Goal: Check status: Check status

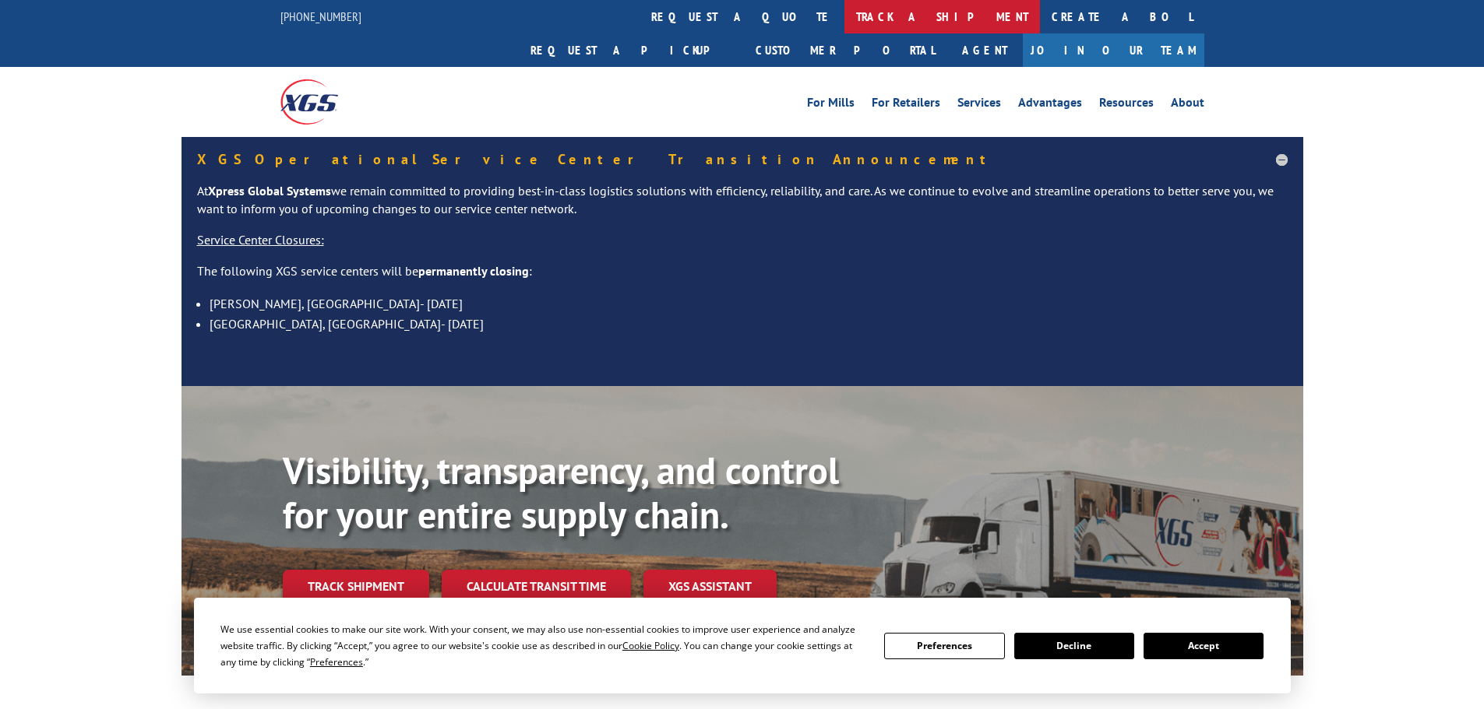
click at [844, 19] on link "track a shipment" at bounding box center [941, 16] width 195 height 33
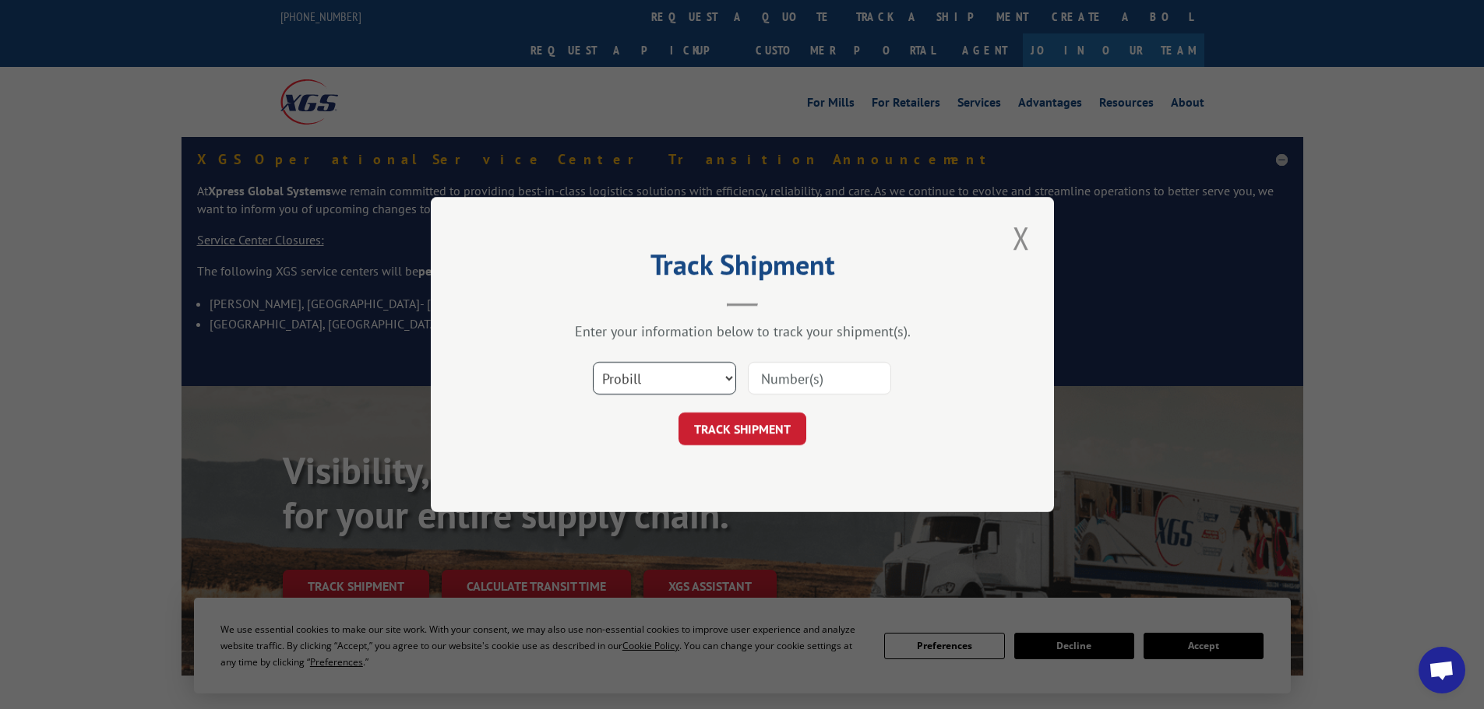
click at [628, 381] on select "Select category... Probill BOL PO" at bounding box center [664, 378] width 143 height 33
select select "po"
click at [593, 362] on select "Select category... Probill BOL PO" at bounding box center [664, 378] width 143 height 33
click at [779, 374] on input at bounding box center [819, 378] width 143 height 33
click at [780, 378] on input at bounding box center [819, 378] width 143 height 33
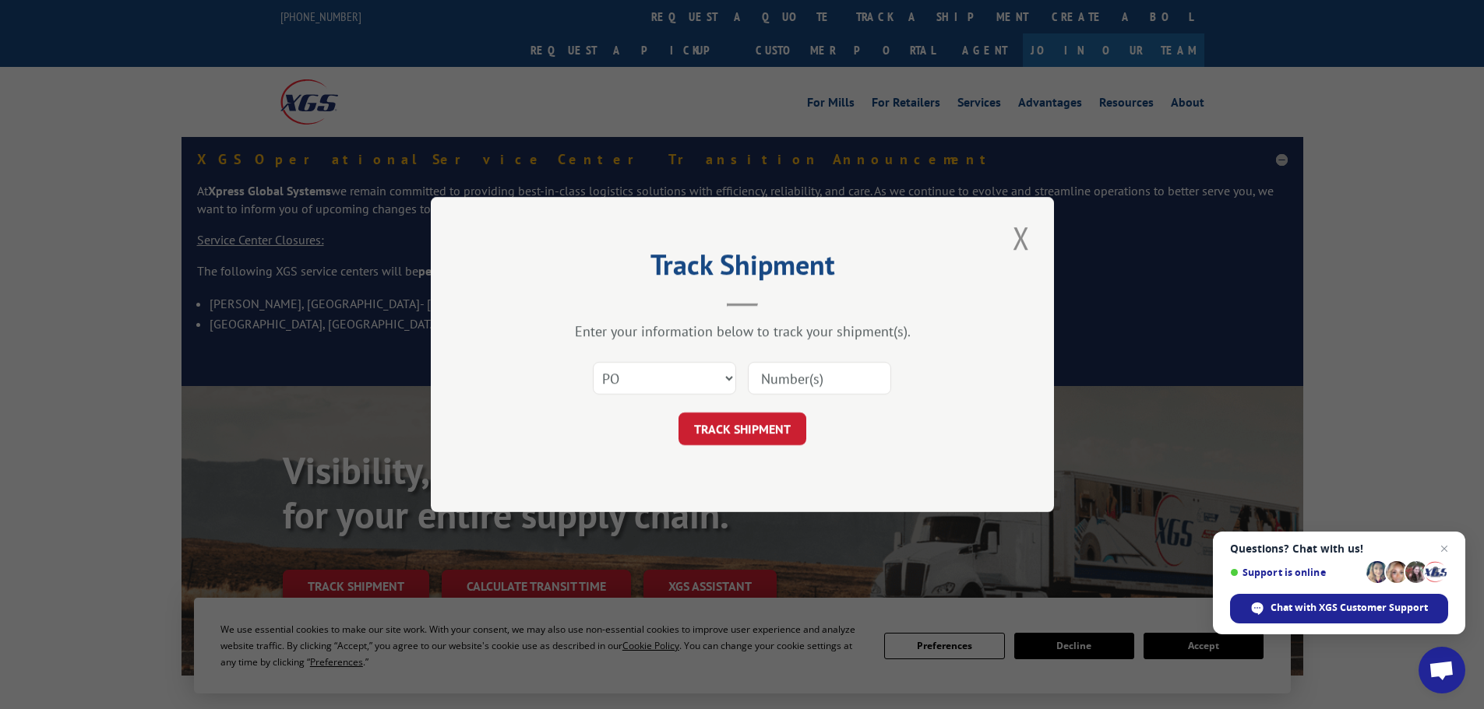
paste input "10543181"
type input "10543181"
click at [715, 443] on button "TRACK SHIPMENT" at bounding box center [742, 429] width 128 height 33
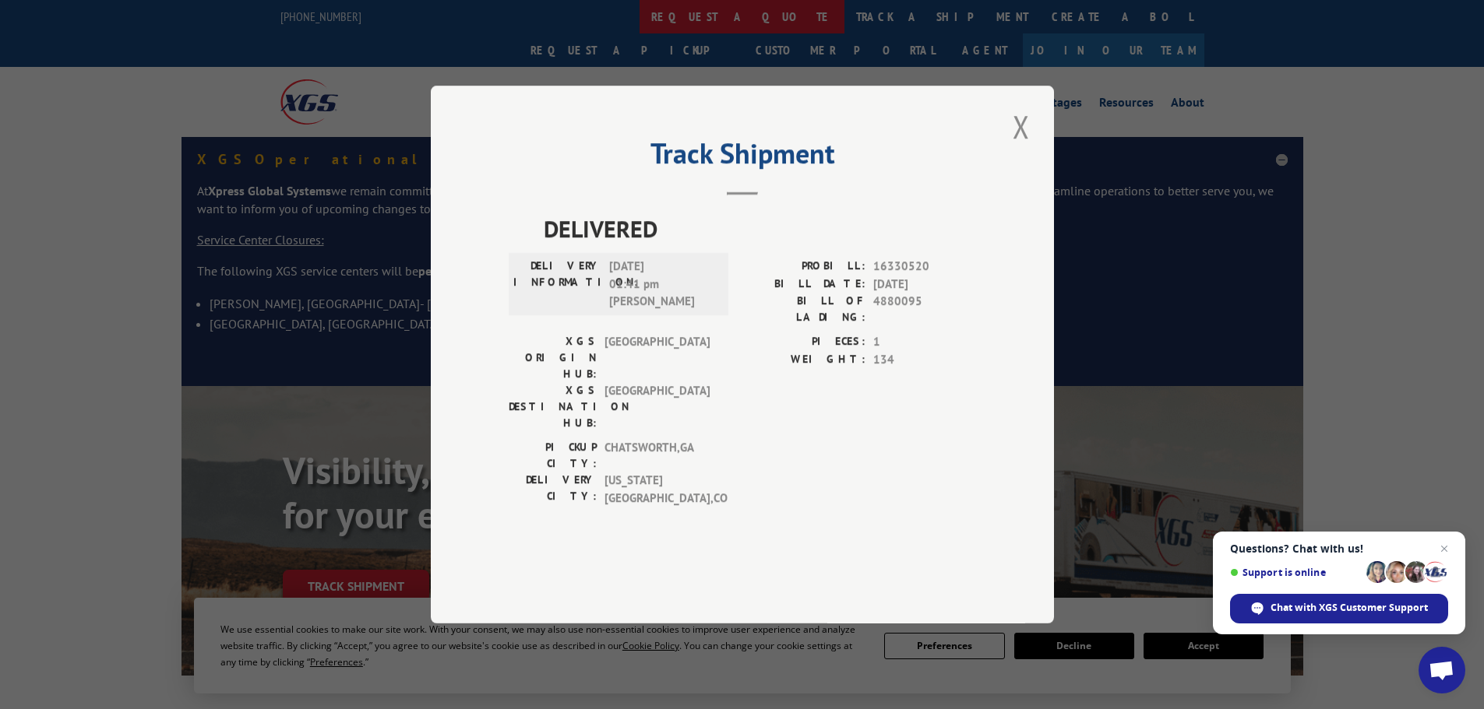
drag, startPoint x: 1021, startPoint y: 167, endPoint x: 638, endPoint y: 2, distance: 417.2
click at [1021, 148] on button "Close modal" at bounding box center [1021, 126] width 26 height 43
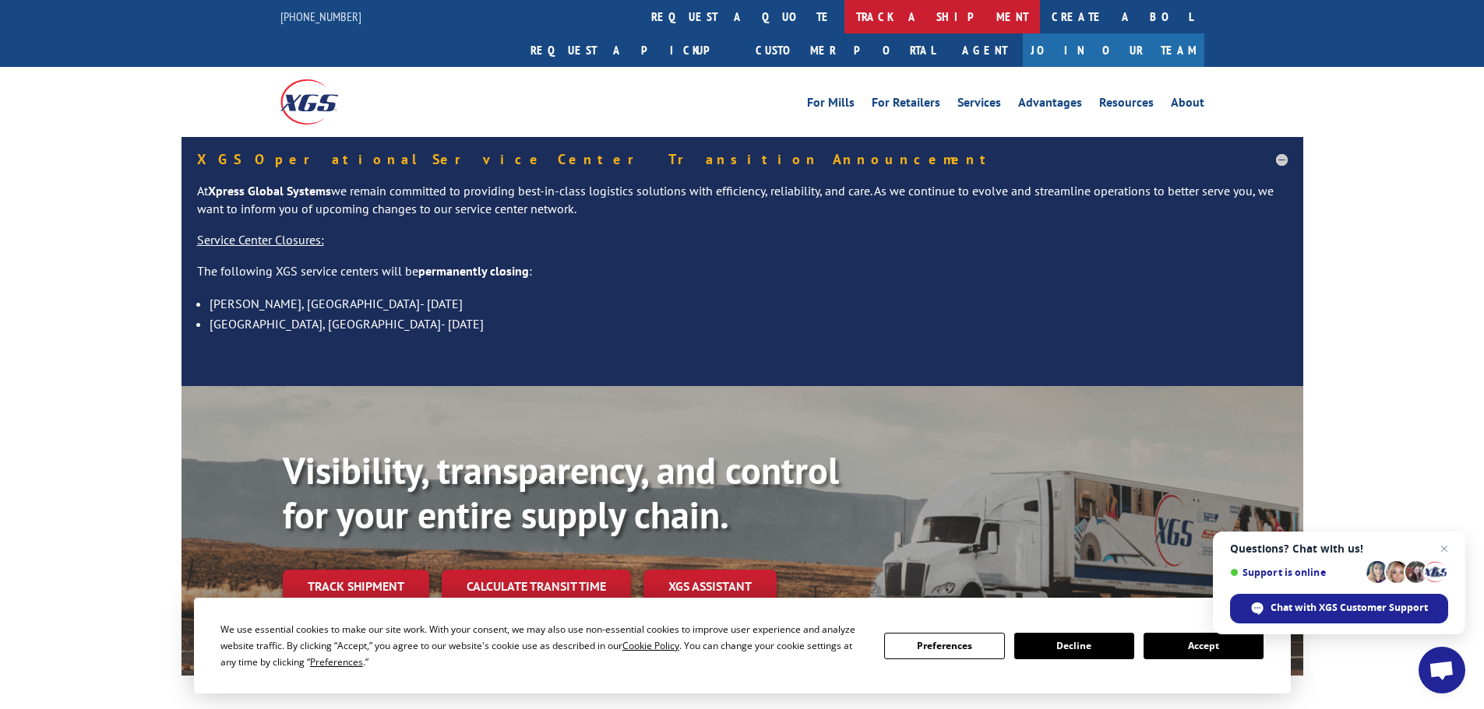
click at [844, 18] on link "track a shipment" at bounding box center [941, 16] width 195 height 33
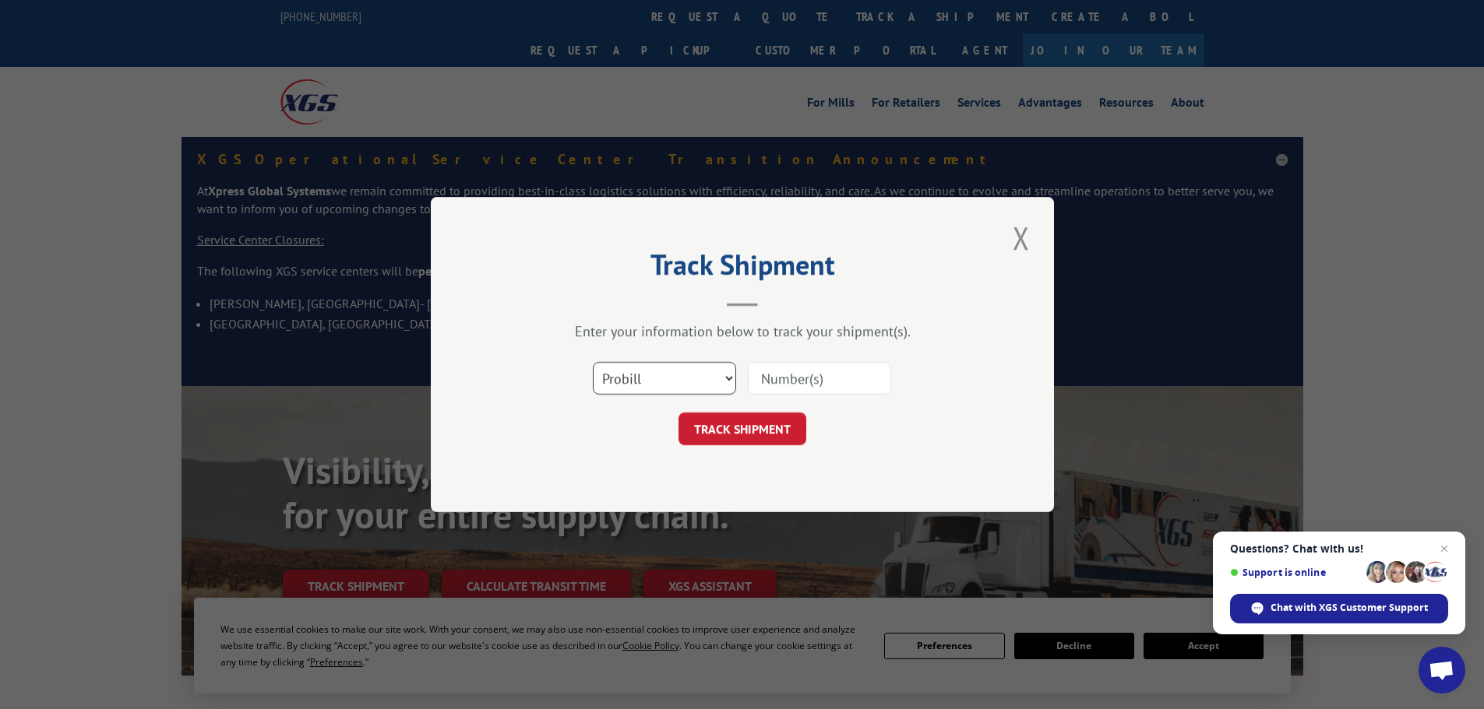
click at [632, 387] on select "Select category... Probill BOL PO" at bounding box center [664, 378] width 143 height 33
select select "po"
click at [593, 362] on select "Select category... Probill BOL PO" at bounding box center [664, 378] width 143 height 33
click at [793, 378] on input at bounding box center [819, 378] width 143 height 33
paste input "10543305"
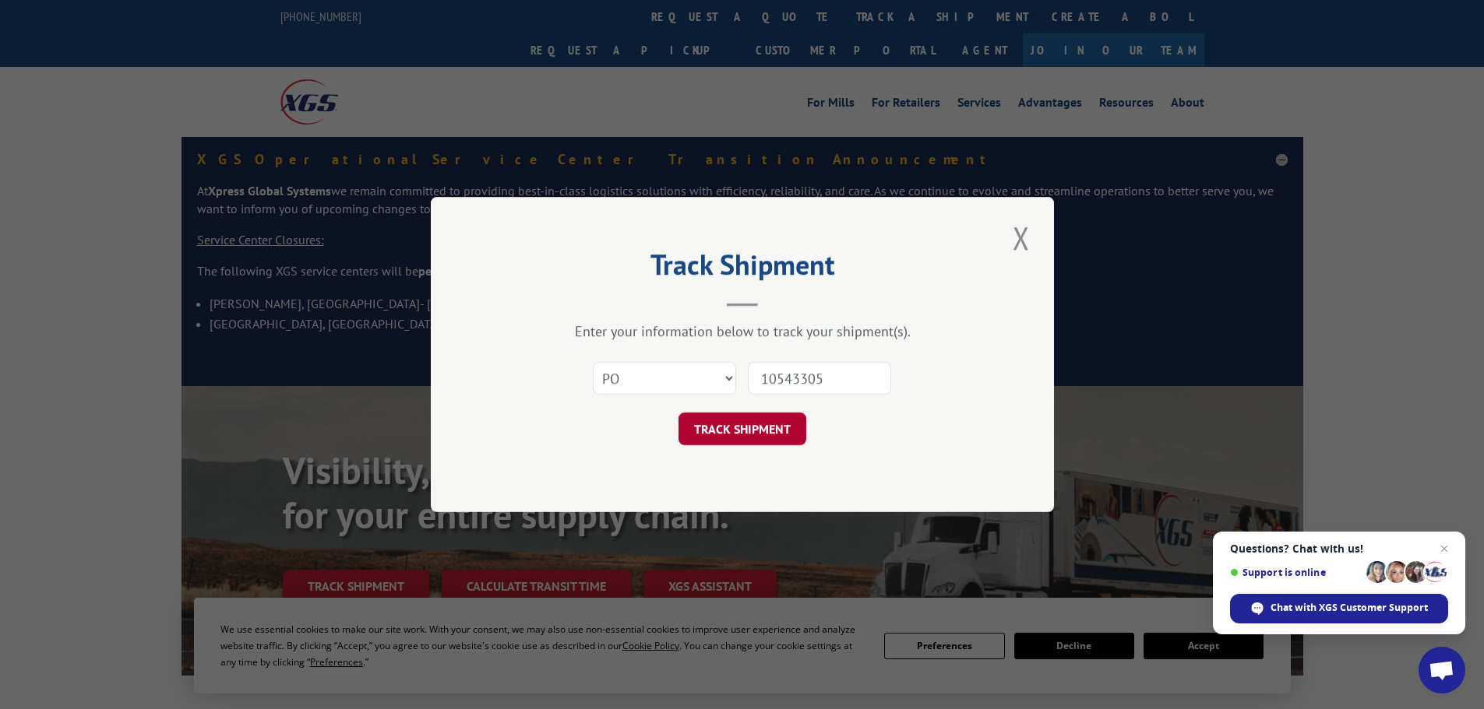
type input "10543305"
click at [749, 421] on button "TRACK SHIPMENT" at bounding box center [742, 429] width 128 height 33
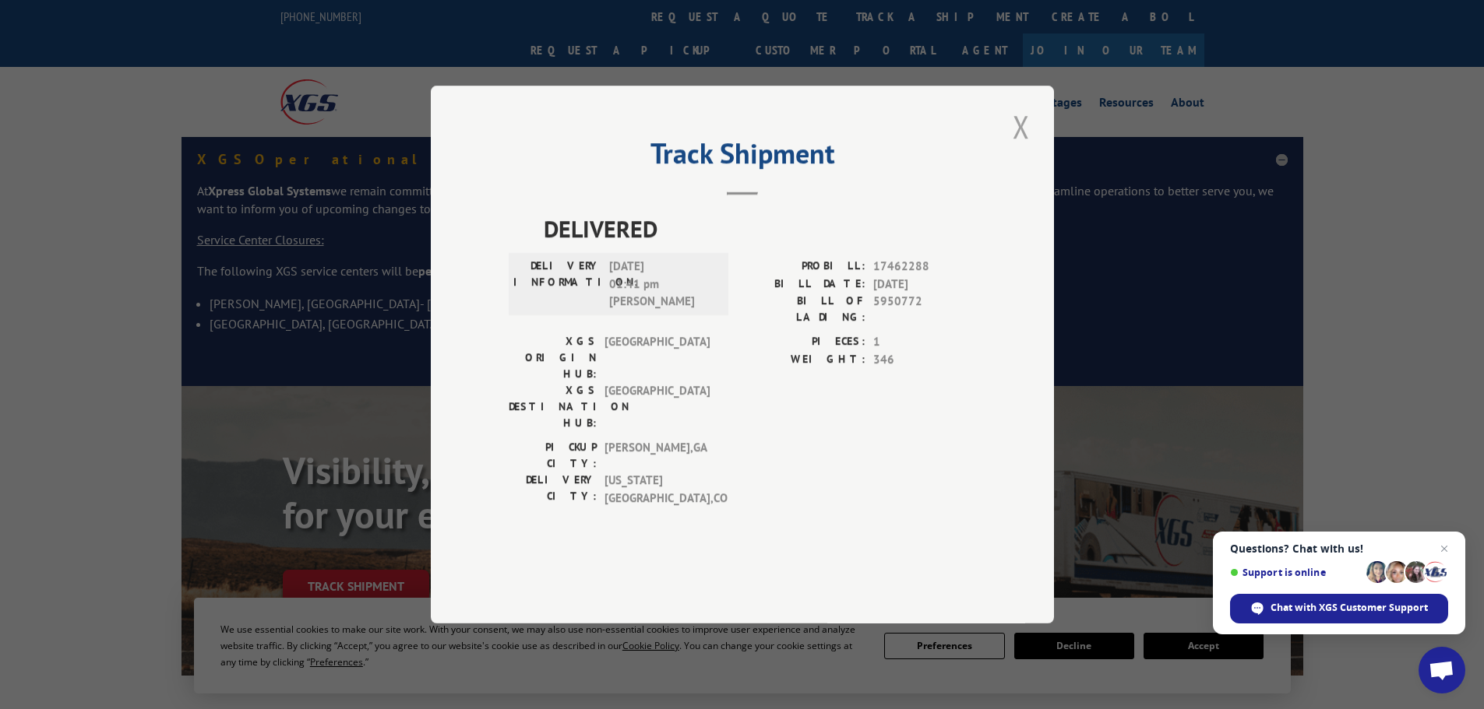
click at [1017, 148] on button "Close modal" at bounding box center [1021, 126] width 26 height 43
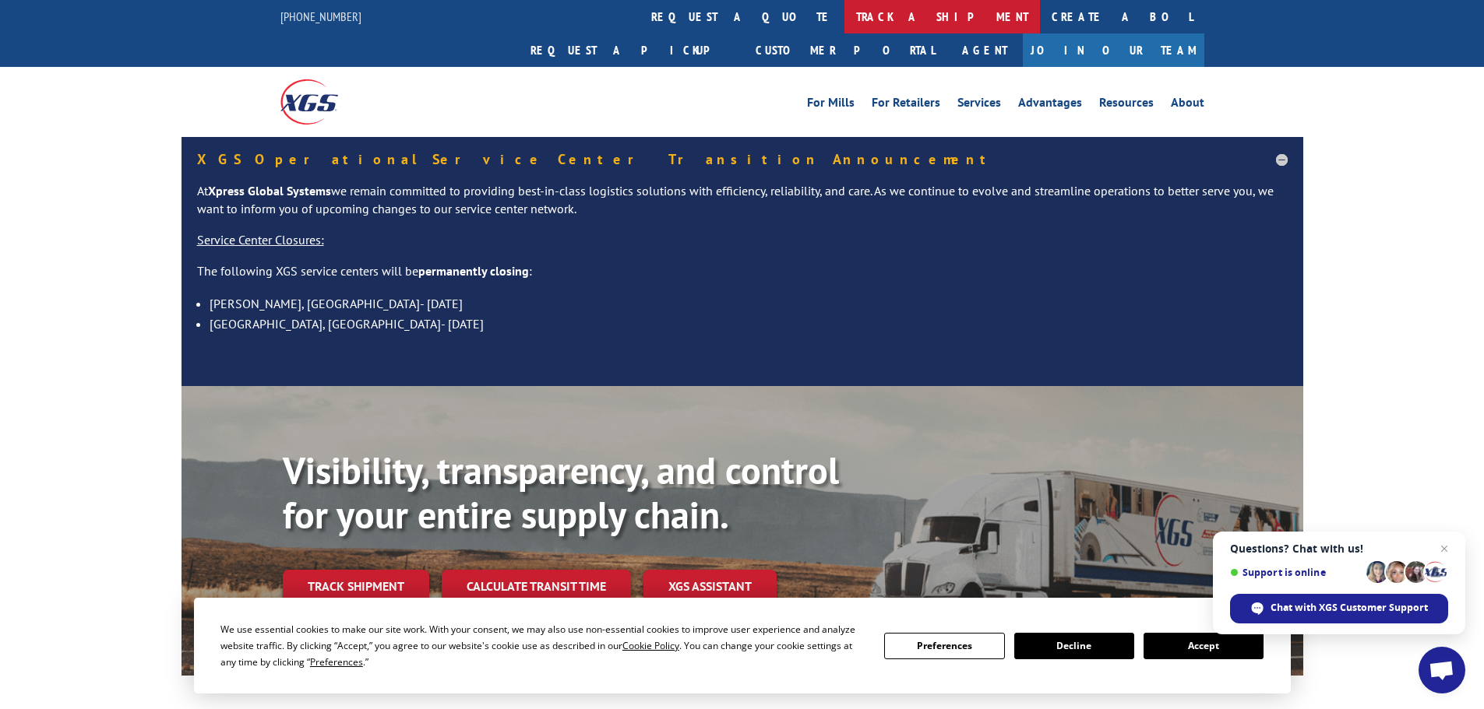
click at [844, 22] on link "track a shipment" at bounding box center [941, 16] width 195 height 33
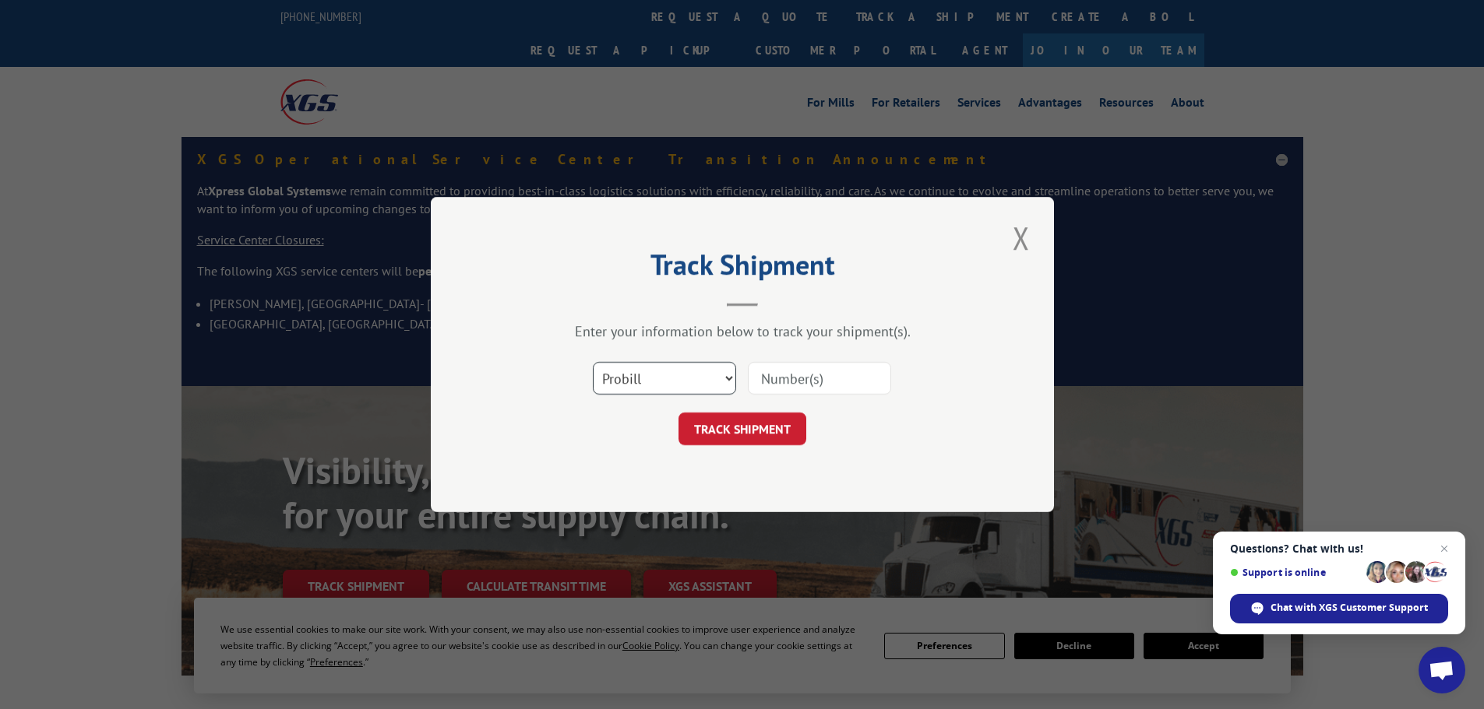
click at [620, 388] on select "Select category... Probill BOL PO" at bounding box center [664, 378] width 143 height 33
select select "po"
click at [593, 362] on select "Select category... Probill BOL PO" at bounding box center [664, 378] width 143 height 33
click at [790, 373] on input at bounding box center [819, 378] width 143 height 33
paste input "10543295"
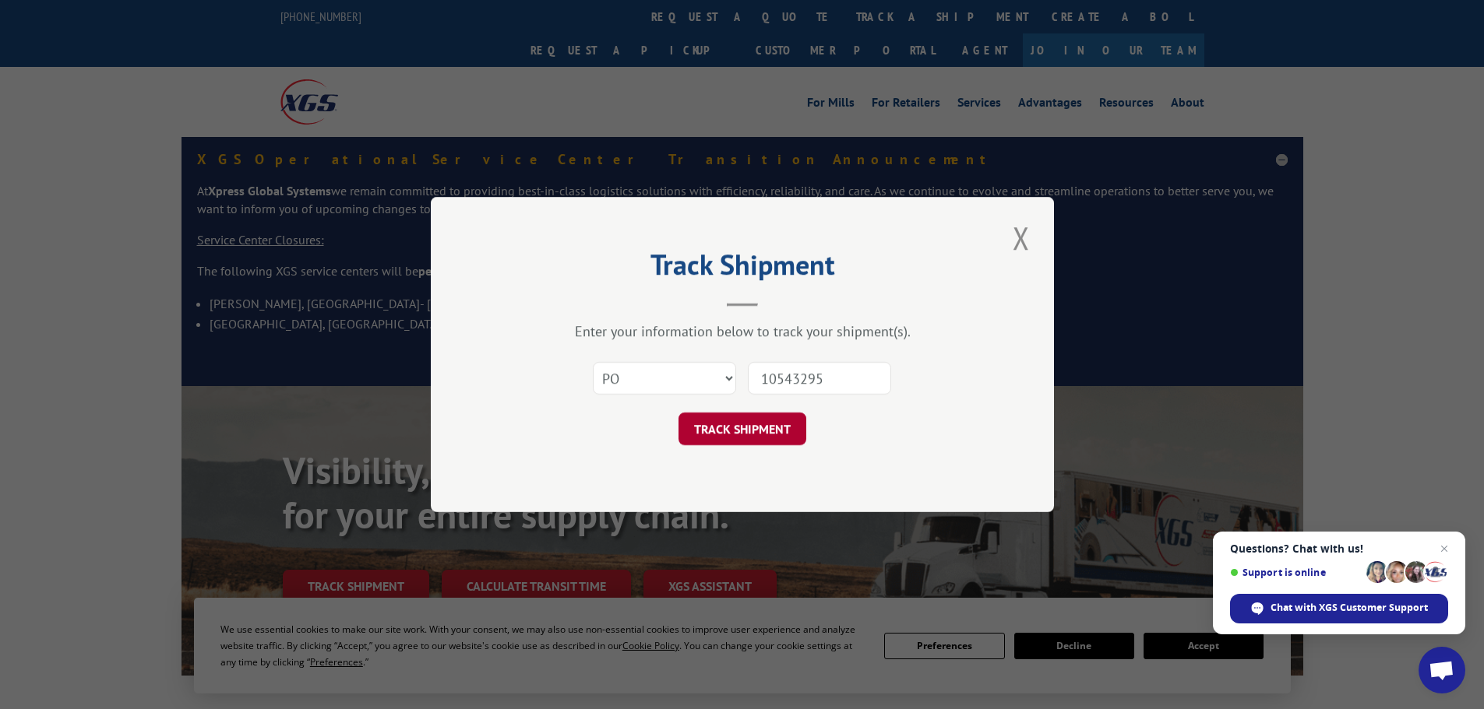
type input "10543295"
click at [699, 427] on button "TRACK SHIPMENT" at bounding box center [742, 429] width 128 height 33
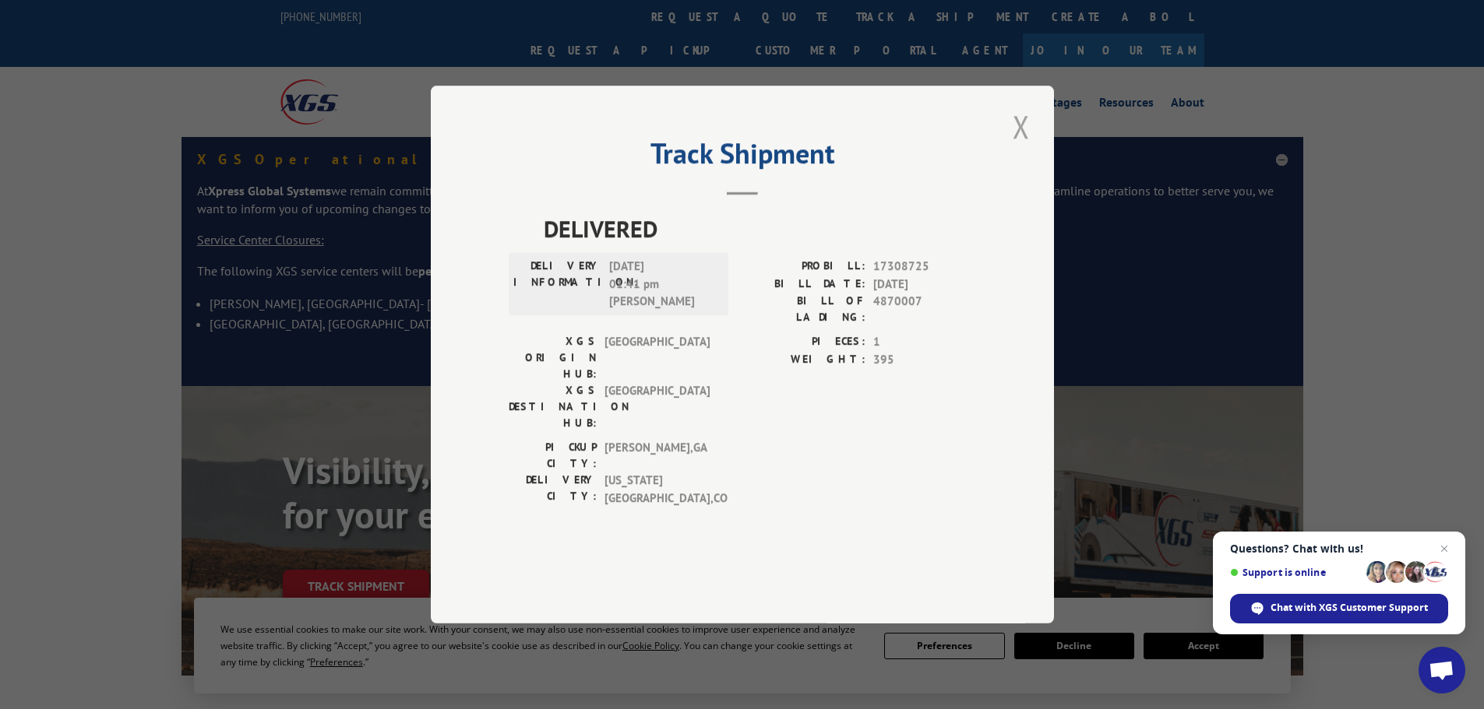
click at [1023, 148] on button "Close modal" at bounding box center [1021, 126] width 26 height 43
